Goal: Task Accomplishment & Management: Complete application form

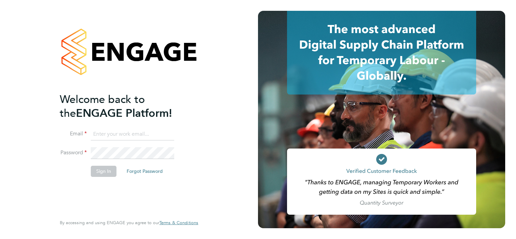
click at [136, 131] on input at bounding box center [132, 134] width 83 height 12
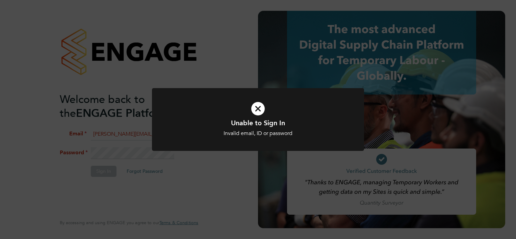
click at [257, 108] on icon at bounding box center [258, 109] width 176 height 26
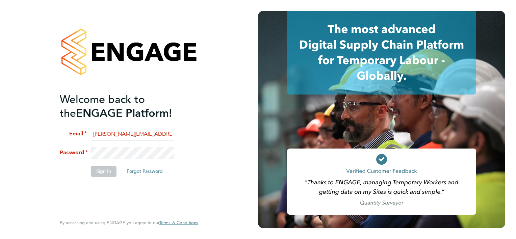
click at [103, 135] on input "willia.brown@hays.com" at bounding box center [132, 134] width 83 height 12
type input "[PERSON_NAME][EMAIL_ADDRESS][PERSON_NAME][PERSON_NAME][DOMAIN_NAME]"
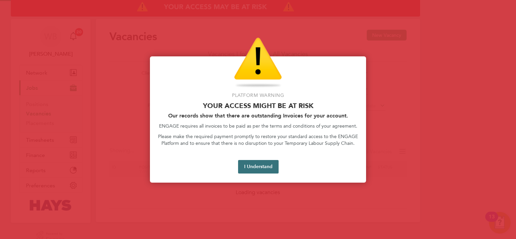
click at [247, 167] on button "I Understand" at bounding box center [258, 167] width 41 height 14
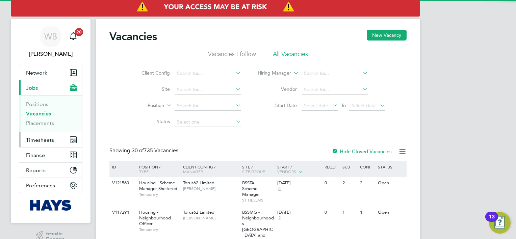
click at [50, 142] on span "Timesheets" at bounding box center [40, 140] width 28 height 6
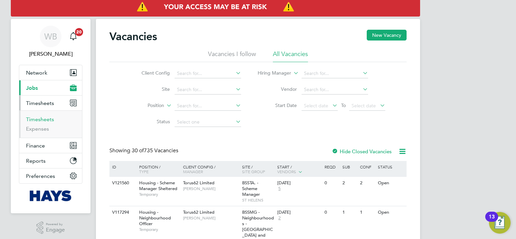
click at [45, 118] on link "Timesheets" at bounding box center [40, 119] width 28 height 6
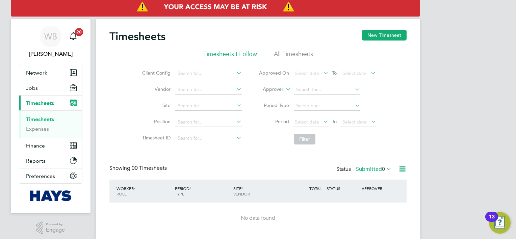
click at [48, 122] on link "Timesheets" at bounding box center [40, 119] width 28 height 6
click at [383, 38] on button "New Timesheet" at bounding box center [384, 35] width 45 height 11
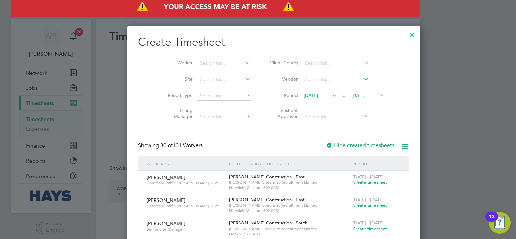
scroll to position [1234, 261]
click at [209, 60] on input at bounding box center [224, 63] width 53 height 9
click at [212, 73] on li "[PERSON_NAME] [PERSON_NAME]" at bounding box center [213, 72] width 62 height 9
type input "[PERSON_NAME]"
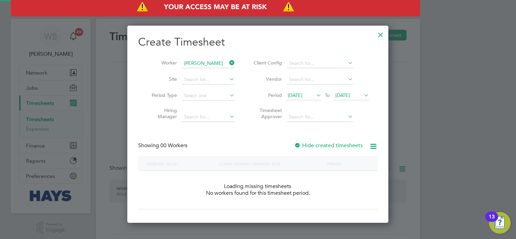
scroll to position [190, 261]
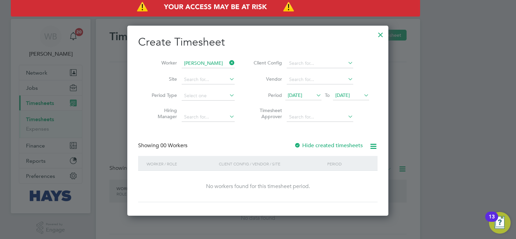
click at [319, 144] on label "Hide created timesheets" at bounding box center [328, 145] width 69 height 7
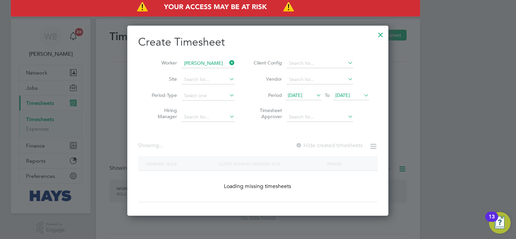
scroll to position [205, 261]
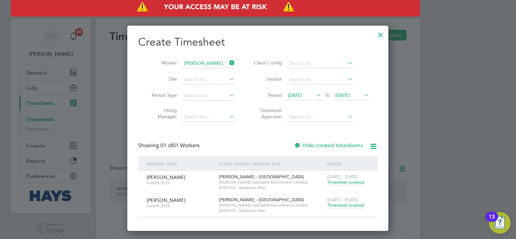
click at [350, 183] on span "Timesheet created" at bounding box center [345, 182] width 37 height 6
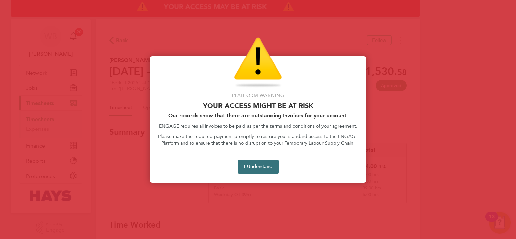
click at [241, 162] on button "I Understand" at bounding box center [258, 167] width 41 height 14
click at [257, 167] on button "I Understand" at bounding box center [258, 167] width 41 height 14
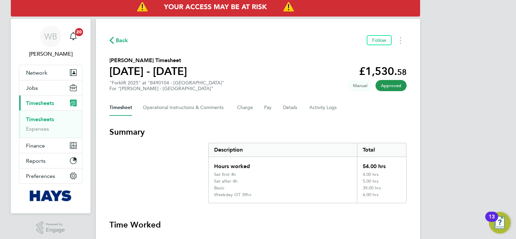
click at [125, 42] on span "Back" at bounding box center [122, 40] width 12 height 8
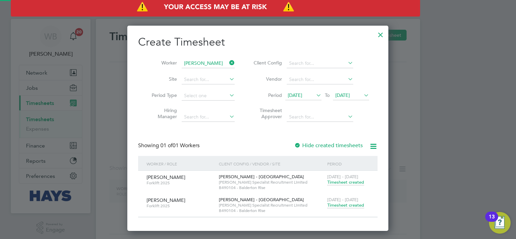
scroll to position [205, 261]
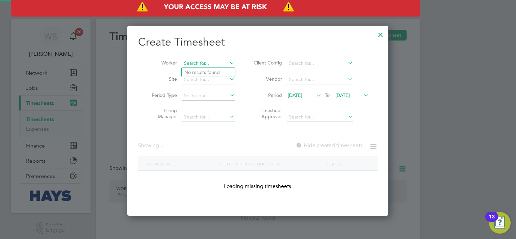
click at [219, 61] on input at bounding box center [208, 63] width 53 height 9
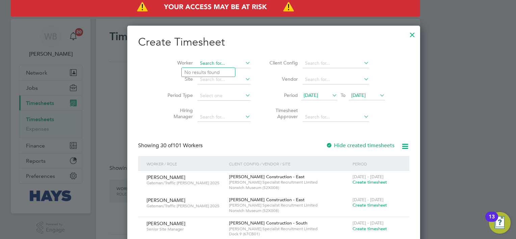
scroll to position [1234, 261]
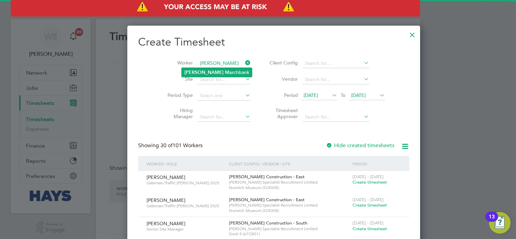
click at [225, 72] on b "Mar" at bounding box center [229, 73] width 9 height 6
type input "[PERSON_NAME]"
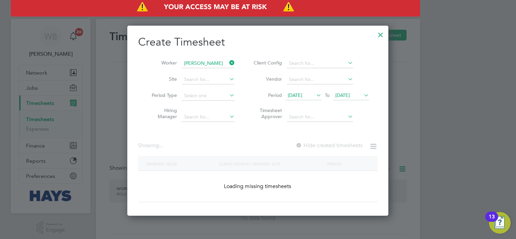
scroll to position [190, 261]
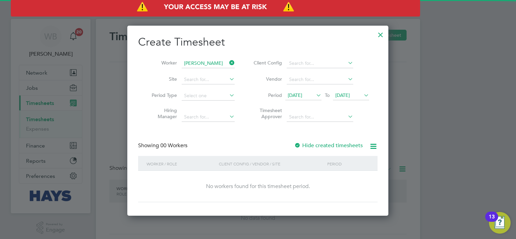
click at [342, 147] on label "Hide created timesheets" at bounding box center [328, 145] width 69 height 7
click at [336, 145] on label "Hide created timesheets" at bounding box center [328, 145] width 69 height 7
click at [346, 97] on span "[DATE]" at bounding box center [342, 95] width 15 height 6
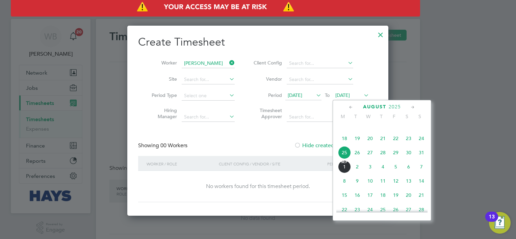
click at [344, 173] on span "[DATE]" at bounding box center [344, 166] width 13 height 13
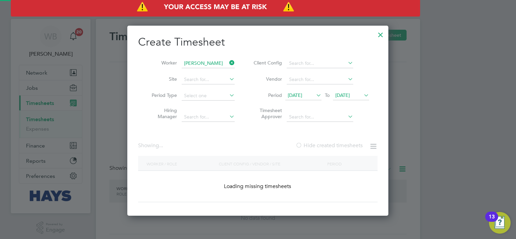
scroll to position [205, 261]
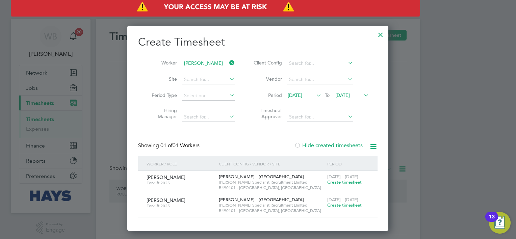
click at [344, 180] on span "Create timesheet" at bounding box center [344, 182] width 34 height 6
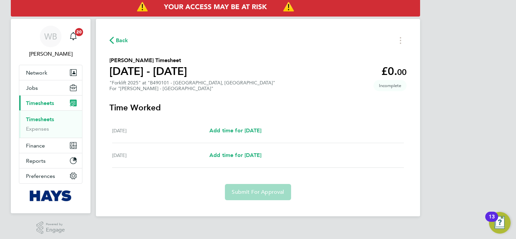
click at [122, 39] on span "Back" at bounding box center [122, 40] width 12 height 8
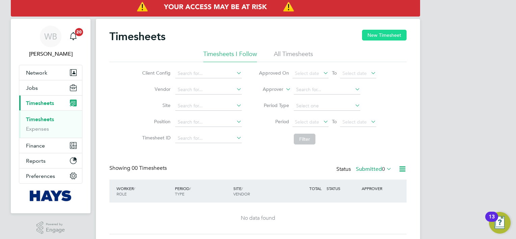
click at [375, 38] on button "New Timesheet" at bounding box center [384, 35] width 45 height 11
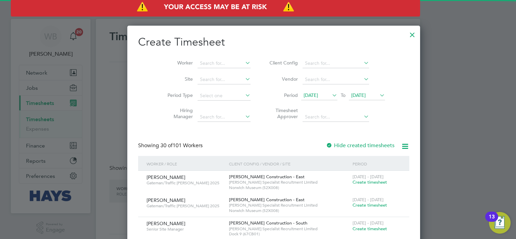
click at [199, 69] on li "Worker" at bounding box center [206, 63] width 105 height 16
click at [198, 62] on input at bounding box center [224, 63] width 53 height 9
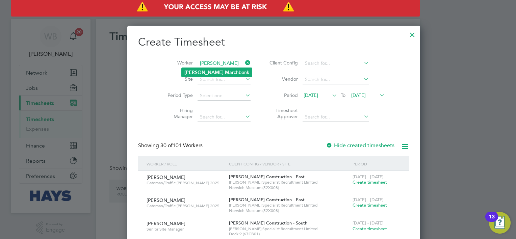
click at [225, 72] on b "Mar" at bounding box center [229, 73] width 9 height 6
type input "[PERSON_NAME]"
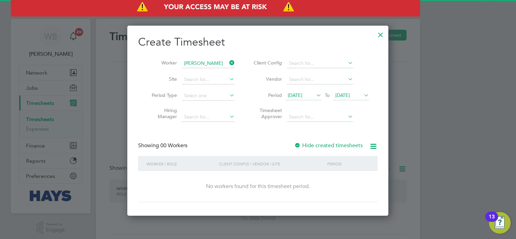
click at [311, 142] on label "Hide created timesheets" at bounding box center [328, 145] width 69 height 7
click at [342, 100] on span "[DATE]" at bounding box center [351, 95] width 36 height 9
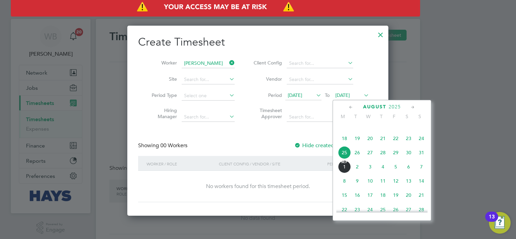
click at [348, 187] on span "8" at bounding box center [344, 181] width 13 height 13
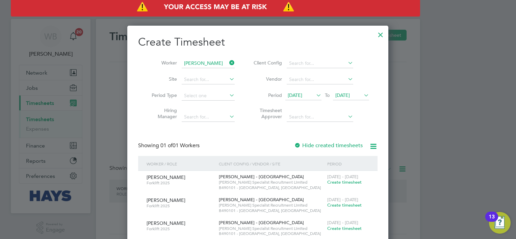
click at [349, 204] on span "Create timesheet" at bounding box center [344, 205] width 34 height 6
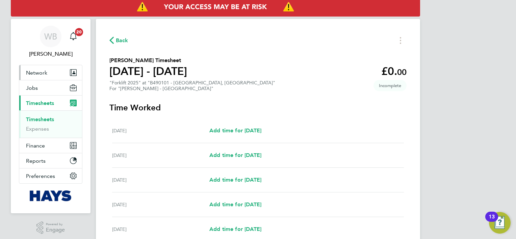
click at [44, 79] on button "Network" at bounding box center [50, 72] width 63 height 15
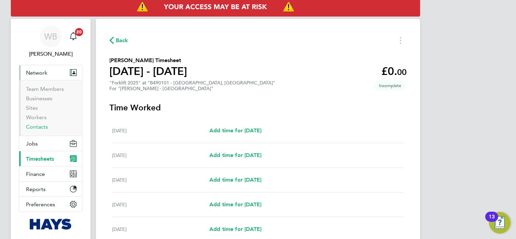
click at [44, 126] on link "Contacts" at bounding box center [37, 127] width 22 height 6
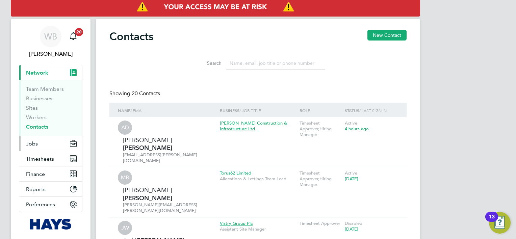
click at [39, 144] on button "Jobs" at bounding box center [50, 143] width 63 height 15
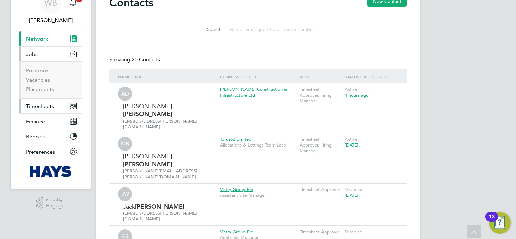
click at [51, 107] on span "Timesheets" at bounding box center [40, 106] width 28 height 6
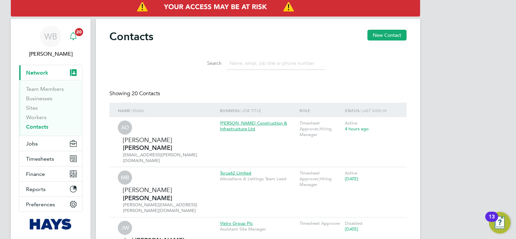
click at [76, 36] on icon "Main navigation" at bounding box center [73, 36] width 8 height 8
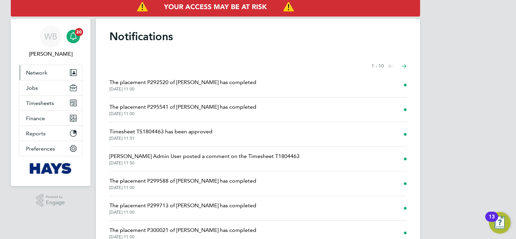
click at [51, 72] on button "Network" at bounding box center [50, 72] width 63 height 15
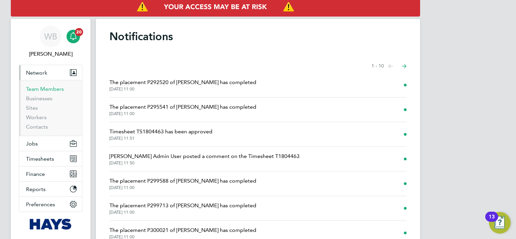
click at [55, 89] on link "Team Members" at bounding box center [45, 89] width 38 height 6
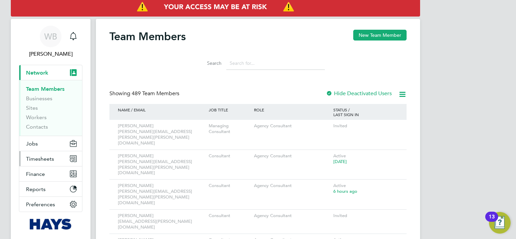
click at [47, 159] on span "Timesheets" at bounding box center [40, 159] width 28 height 6
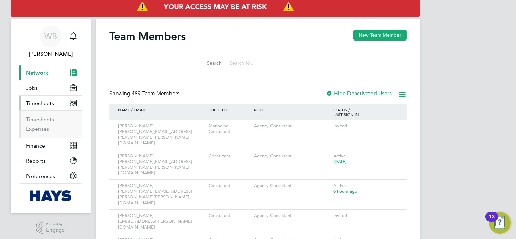
click at [46, 123] on li "Timesheets" at bounding box center [51, 120] width 51 height 9
click at [45, 120] on link "Timesheets" at bounding box center [40, 119] width 28 height 6
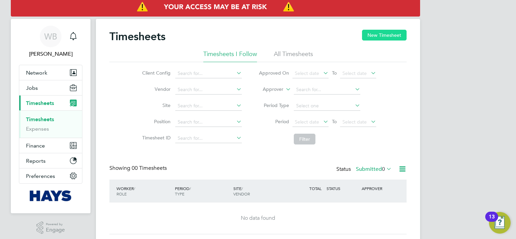
drag, startPoint x: 370, startPoint y: 33, endPoint x: 363, endPoint y: 33, distance: 7.1
click at [371, 33] on button "New Timesheet" at bounding box center [384, 35] width 45 height 11
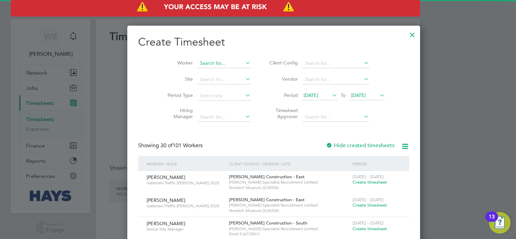
scroll to position [1234, 261]
click at [204, 64] on input at bounding box center [224, 63] width 53 height 9
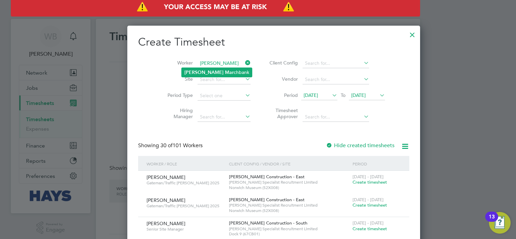
click at [225, 72] on b "Mar" at bounding box center [229, 73] width 9 height 6
type input "[PERSON_NAME]"
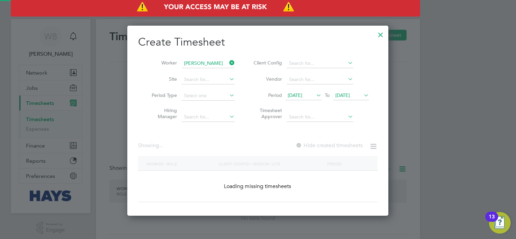
scroll to position [190, 261]
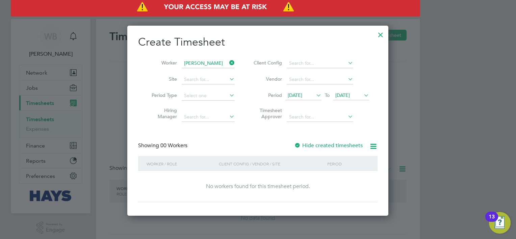
click at [350, 93] on span "[DATE]" at bounding box center [342, 95] width 15 height 6
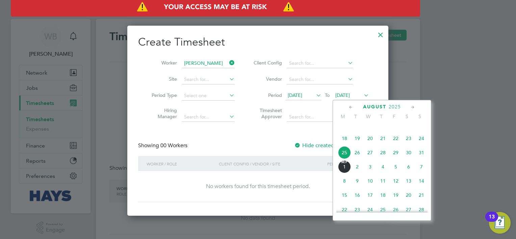
click at [350, 187] on span "8" at bounding box center [344, 181] width 13 height 13
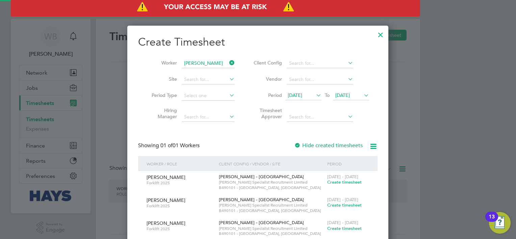
scroll to position [228, 261]
click at [163, 177] on span "[PERSON_NAME]" at bounding box center [166, 177] width 39 height 6
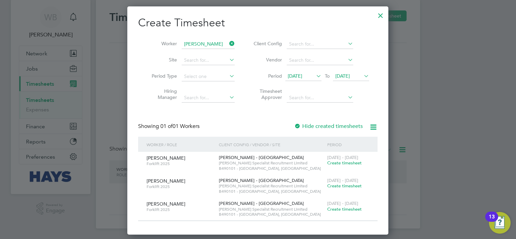
click at [349, 185] on span "Create timesheet" at bounding box center [344, 186] width 34 height 6
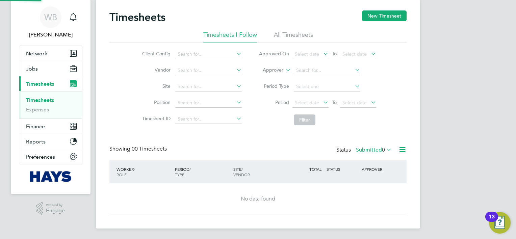
scroll to position [8, 0]
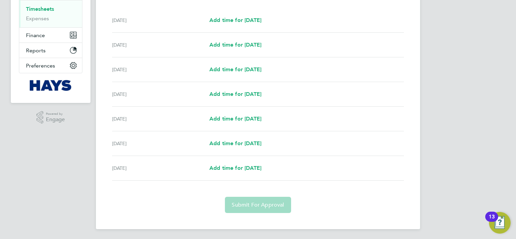
scroll to position [111, 0]
click at [252, 27] on div "[DATE] Add time for [DATE] Add time for [DATE]" at bounding box center [258, 20] width 292 height 25
click at [250, 23] on span "Add time for [DATE]" at bounding box center [235, 20] width 52 height 6
select select "30"
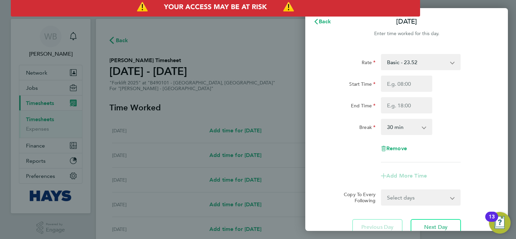
click at [434, 59] on select "Basic - 23.52 Overtime - 33.98" at bounding box center [417, 62] width 70 height 15
click at [457, 115] on div "Rate Basic - 23.52 Overtime - 33.98 Start Time End Time Break 0 min 15 min 30 m…" at bounding box center [406, 108] width 165 height 108
click at [332, 19] on button "Back" at bounding box center [322, 22] width 31 height 14
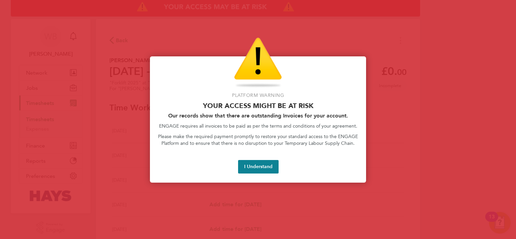
drag, startPoint x: 246, startPoint y: 162, endPoint x: 249, endPoint y: 166, distance: 5.1
click at [246, 162] on button "I Understand" at bounding box center [258, 167] width 41 height 14
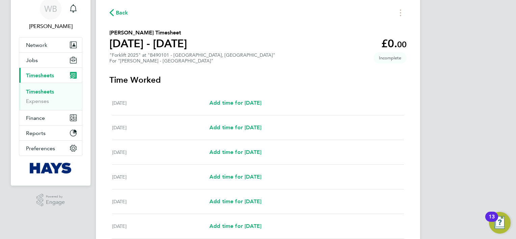
scroll to position [68, 0]
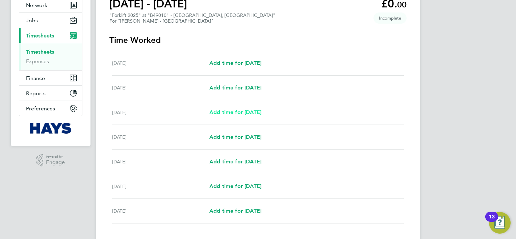
click at [231, 114] on span "Add time for [DATE]" at bounding box center [235, 112] width 52 height 6
select select "30"
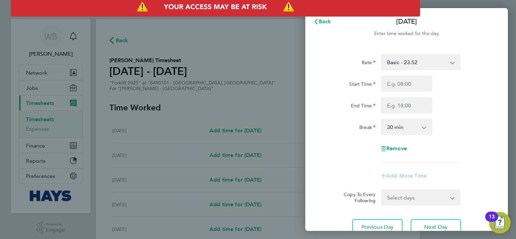
click at [439, 63] on select "Basic - 23.52 Overtime - 33.98" at bounding box center [417, 62] width 70 height 15
click at [465, 101] on div "End Time" at bounding box center [407, 105] width 170 height 16
click at [443, 63] on select "Basic - 23.52 Overtime - 33.98" at bounding box center [417, 62] width 70 height 15
click at [456, 104] on div "End Time" at bounding box center [407, 105] width 170 height 16
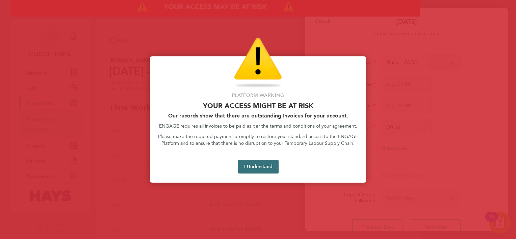
click at [248, 168] on button "I Understand" at bounding box center [258, 167] width 41 height 14
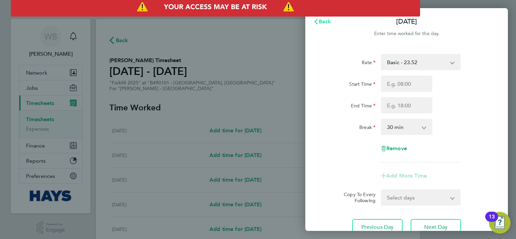
click at [322, 18] on button "Back" at bounding box center [322, 22] width 31 height 14
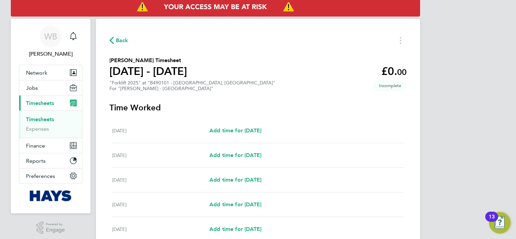
click at [123, 37] on span "Back" at bounding box center [122, 40] width 12 height 8
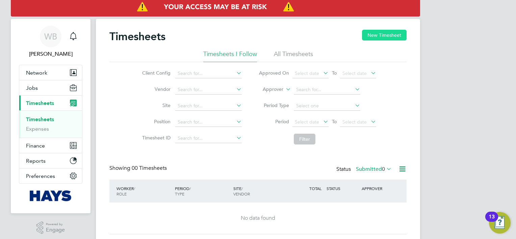
click at [401, 33] on button "New Timesheet" at bounding box center [384, 35] width 45 height 11
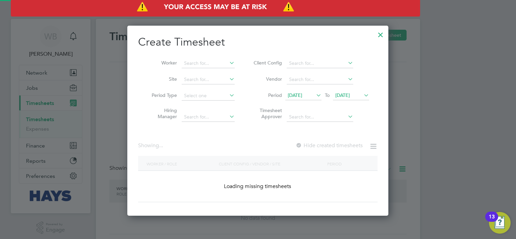
scroll to position [1234, 261]
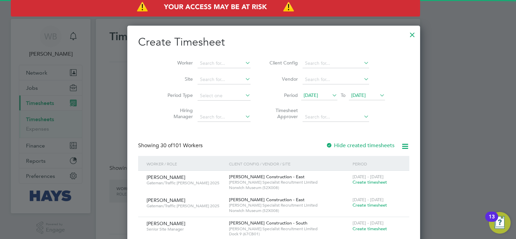
click at [197, 70] on li "Worker" at bounding box center [206, 63] width 105 height 16
click at [198, 63] on input at bounding box center [224, 63] width 53 height 9
click at [225, 70] on b "Se" at bounding box center [227, 73] width 5 height 6
type input "[PERSON_NAME]"
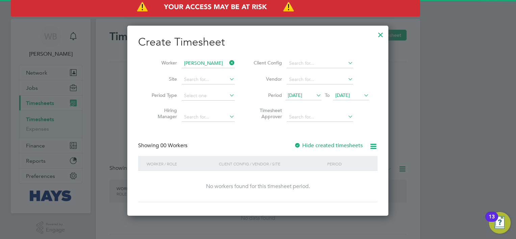
scroll to position [190, 261]
click at [328, 152] on div "Showing 00 Workers Hide created timesheets" at bounding box center [257, 149] width 239 height 14
click at [327, 148] on label "Hide created timesheets" at bounding box center [328, 145] width 69 height 7
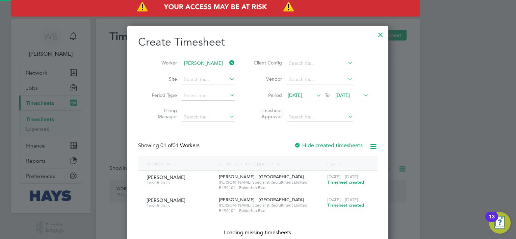
scroll to position [205, 261]
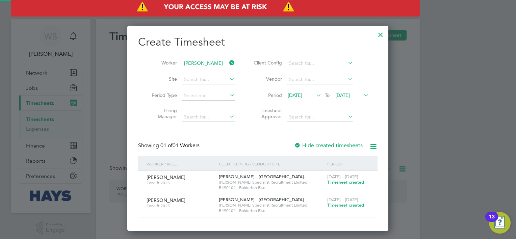
click at [354, 204] on span "Timesheet created" at bounding box center [345, 205] width 37 height 6
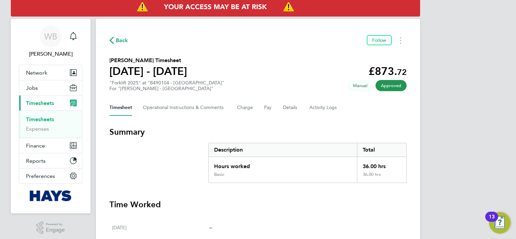
click at [116, 40] on span "Back" at bounding box center [122, 40] width 12 height 8
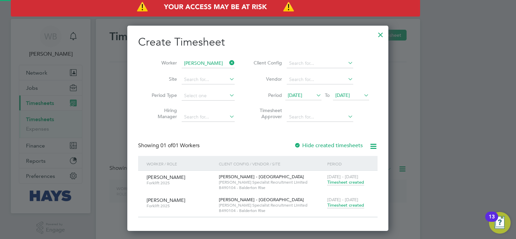
scroll to position [3, 3]
click at [345, 178] on span "[DATE] - [DATE]" at bounding box center [342, 177] width 31 height 6
click at [345, 180] on span "Timesheet created" at bounding box center [345, 182] width 37 height 6
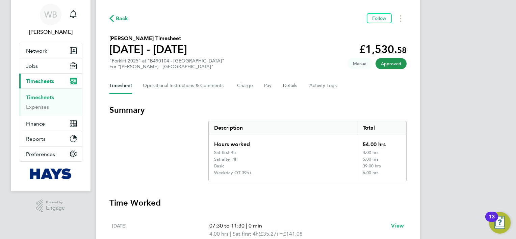
scroll to position [34, 0]
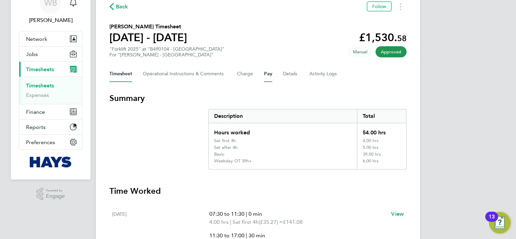
click at [265, 74] on button "Pay" at bounding box center [268, 74] width 8 height 16
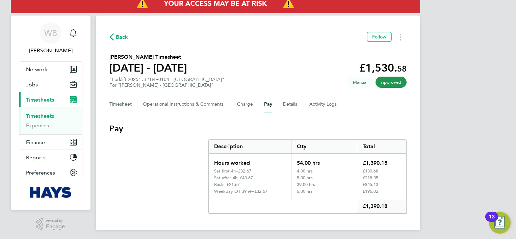
scroll to position [4, 0]
